Goal: Transaction & Acquisition: Purchase product/service

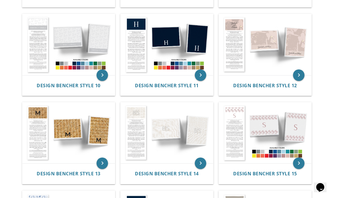
scroll to position [390, 0]
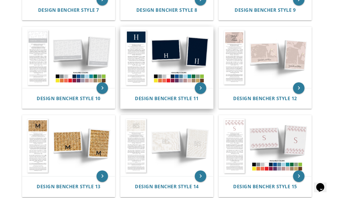
click at [175, 48] on img at bounding box center [167, 57] width 93 height 61
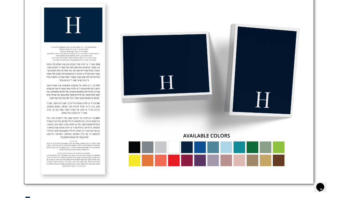
scroll to position [199, 0]
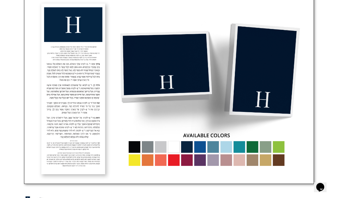
click at [201, 147] on img at bounding box center [169, 88] width 290 height 191
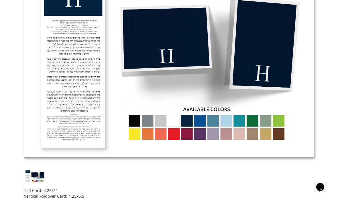
scroll to position [225, 0]
click at [203, 119] on img at bounding box center [169, 62] width 290 height 191
click at [214, 120] on img at bounding box center [169, 62] width 290 height 191
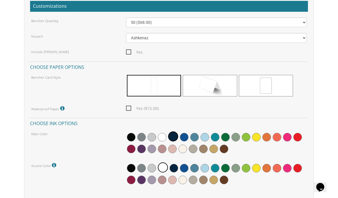
scroll to position [439, 0]
click at [195, 136] on span at bounding box center [194, 137] width 9 height 9
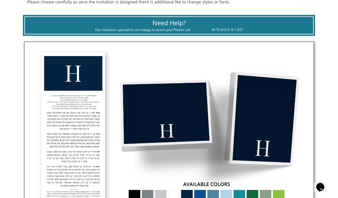
scroll to position [141, 0]
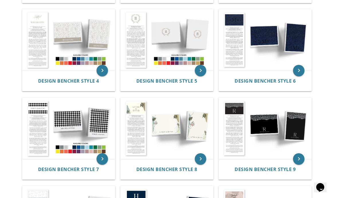
scroll to position [232, 0]
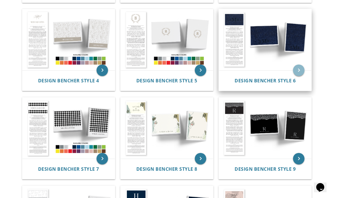
click at [300, 67] on icon "keyboard_arrow_right" at bounding box center [298, 70] width 11 height 11
click at [301, 68] on icon "keyboard_arrow_right" at bounding box center [298, 70] width 11 height 11
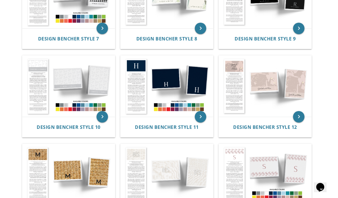
scroll to position [362, 0]
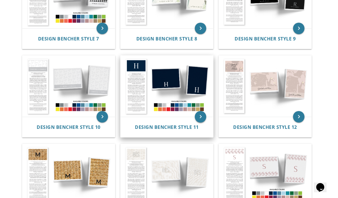
click at [201, 118] on icon "keyboard_arrow_right" at bounding box center [200, 116] width 11 height 11
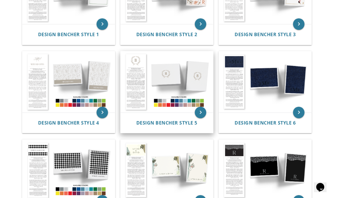
scroll to position [190, 0]
click at [175, 79] on img at bounding box center [167, 81] width 93 height 61
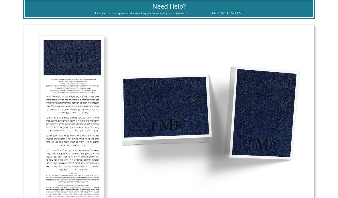
scroll to position [167, 0]
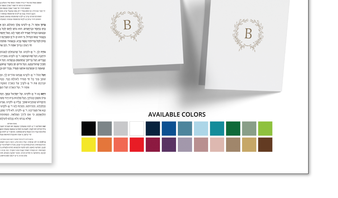
scroll to position [241, 0]
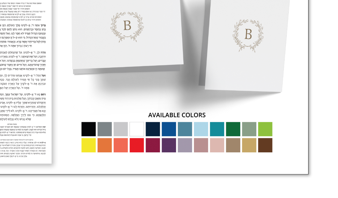
click at [148, 107] on img at bounding box center [169, 46] width 290 height 191
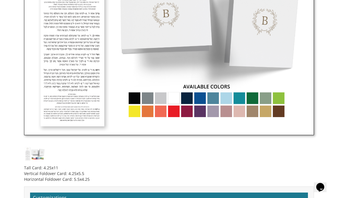
scroll to position [275, 0]
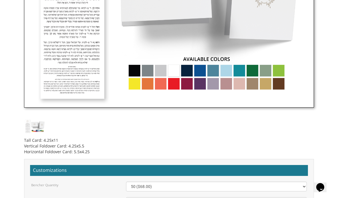
click at [230, 72] on img at bounding box center [169, 12] width 290 height 191
click at [214, 72] on img at bounding box center [169, 12] width 290 height 191
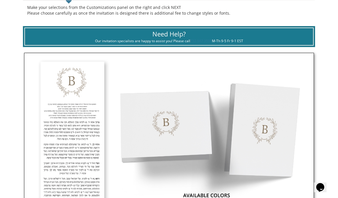
scroll to position [139, 0]
